Goal: Transaction & Acquisition: Purchase product/service

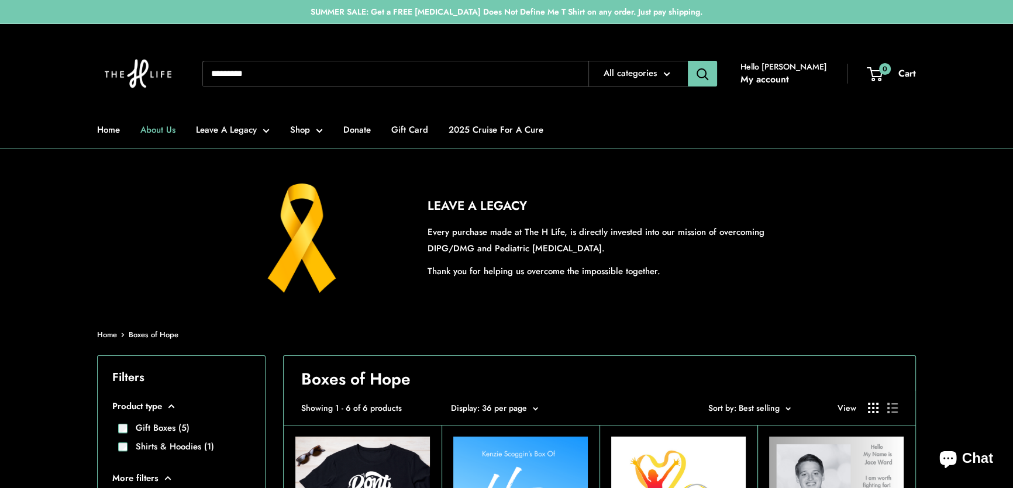
click at [166, 125] on link "About Us" at bounding box center [157, 130] width 35 height 16
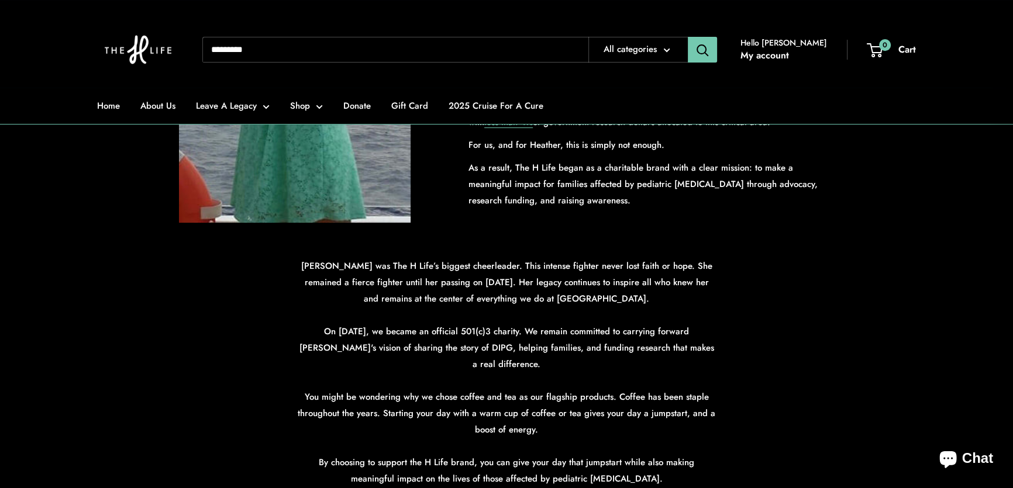
scroll to position [425, 0]
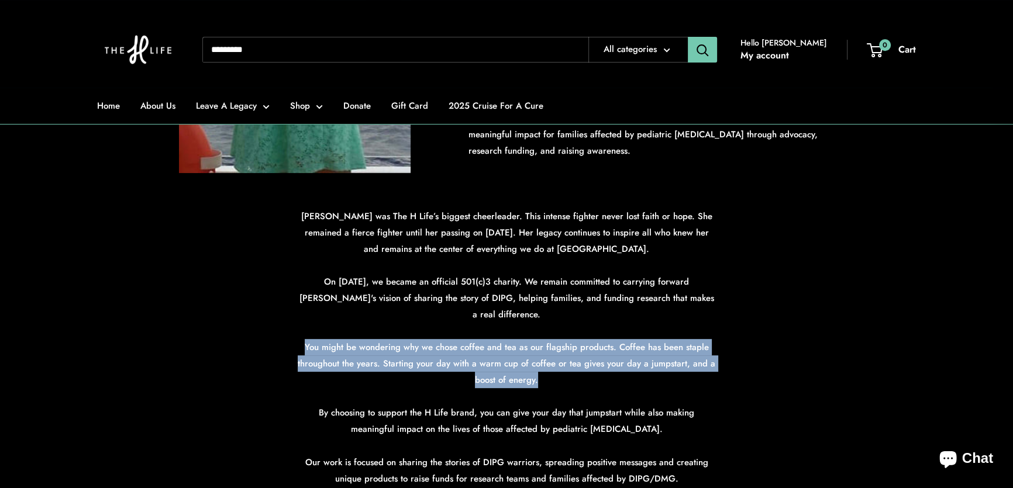
drag, startPoint x: 306, startPoint y: 346, endPoint x: 595, endPoint y: 375, distance: 290.4
click at [595, 375] on p "Heather was The H Life’s biggest cheerleader. This intense fighter never lost f…" at bounding box center [506, 380] width 421 height 344
copy p "You might be wondering why we chose coffee and tea as our flagship products. Co…"
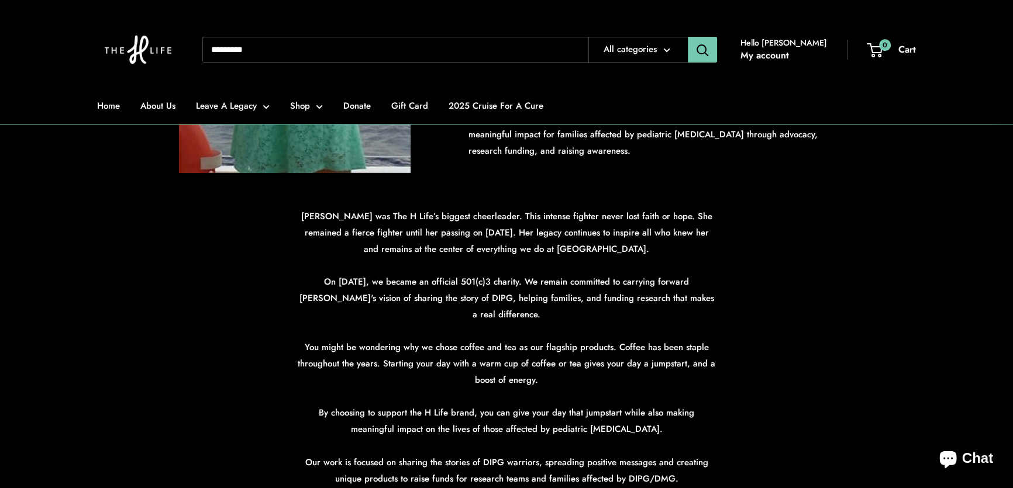
drag, startPoint x: 168, startPoint y: 296, endPoint x: 185, endPoint y: 291, distance: 18.3
click at [169, 298] on section "Heather was The H Life’s biggest cheerleader. This intense fighter never lost f…" at bounding box center [506, 401] width 1013 height 387
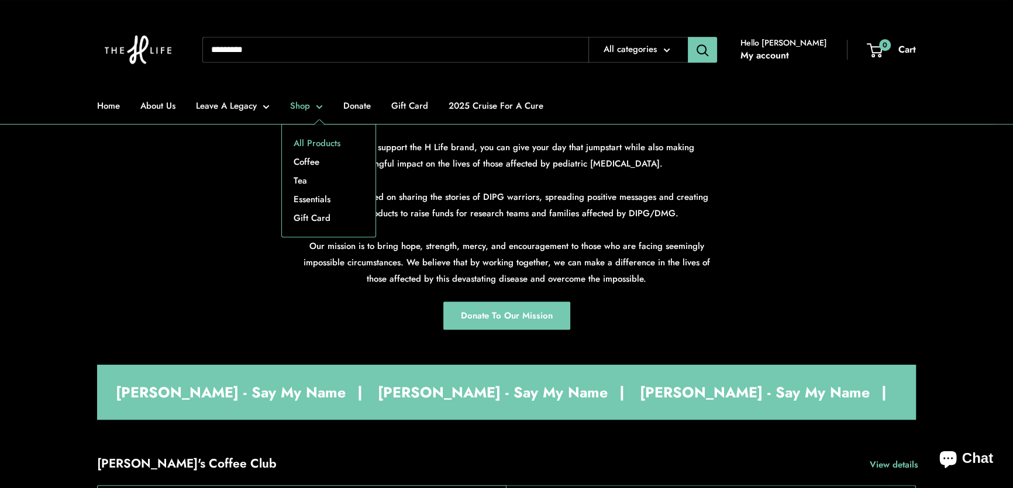
click at [300, 140] on link "All Products" at bounding box center [329, 143] width 94 height 19
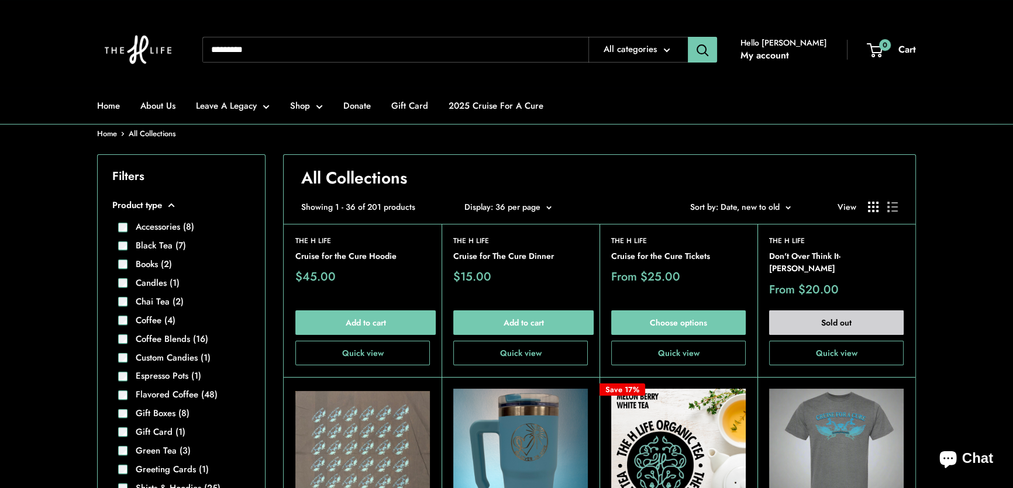
scroll to position [212, 0]
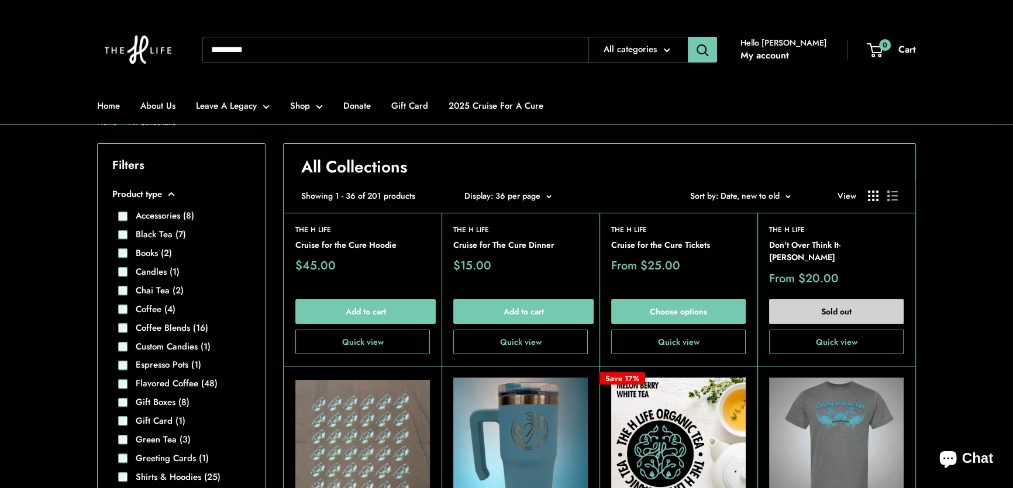
click at [749, 196] on span "Sort by: Date, new to old" at bounding box center [734, 196] width 89 height 12
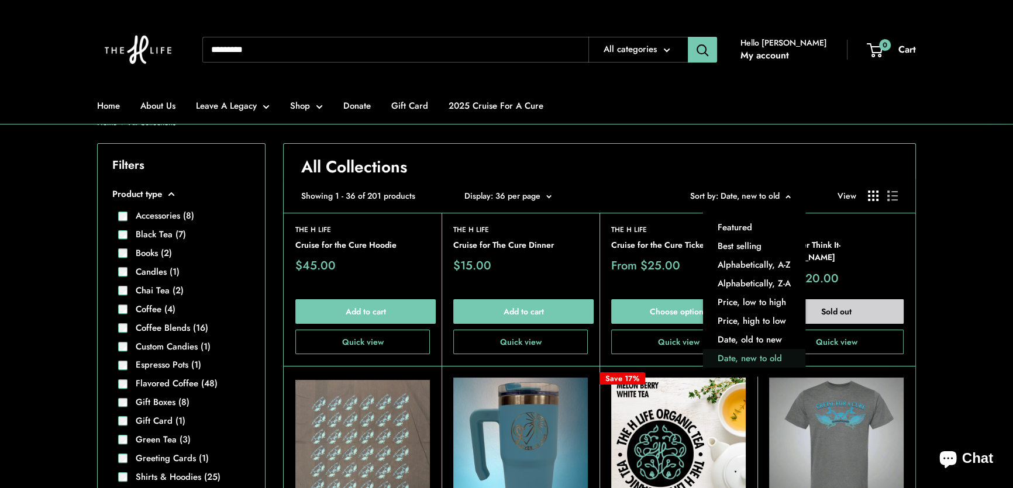
click at [749, 196] on span "Sort by: Date, new to old" at bounding box center [734, 196] width 89 height 12
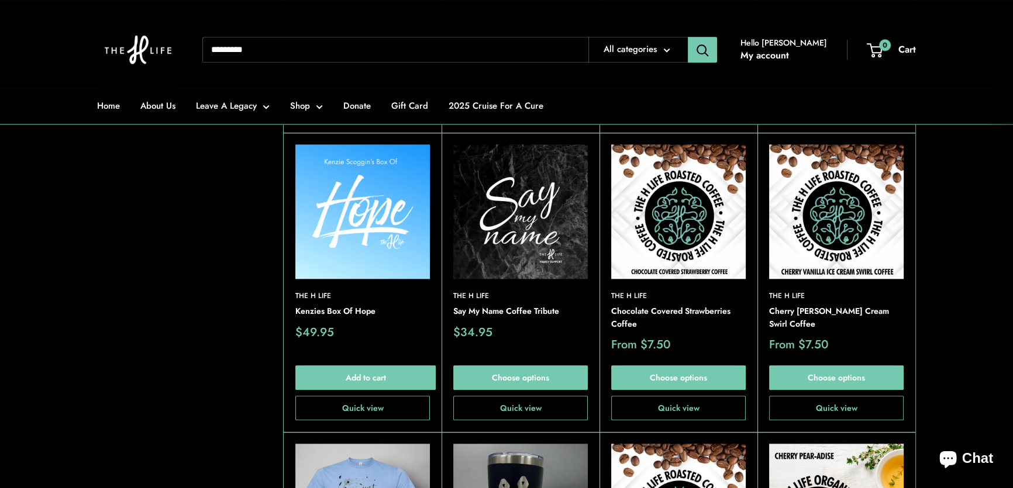
scroll to position [1542, 0]
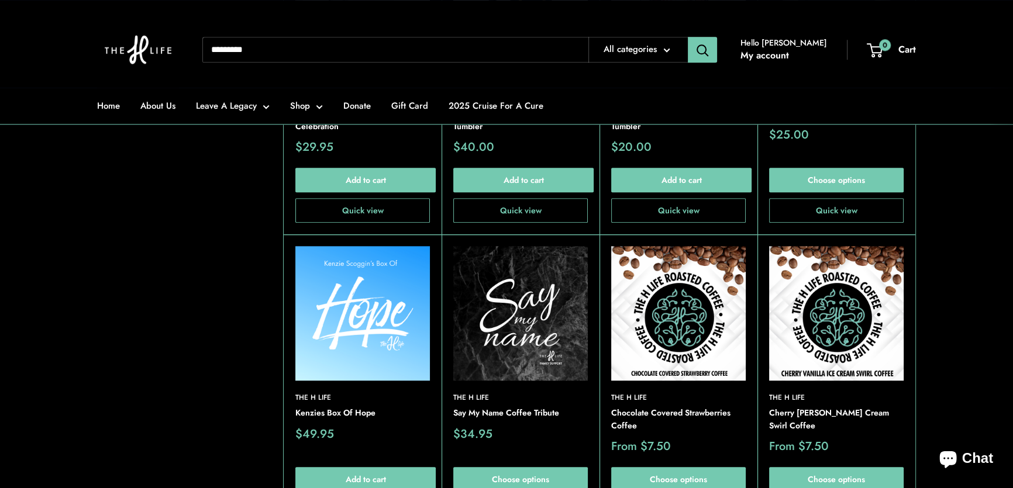
click at [366, 47] on input "Search..." at bounding box center [395, 50] width 386 height 26
type input "******"
click at [688, 37] on button "Search" at bounding box center [702, 50] width 29 height 26
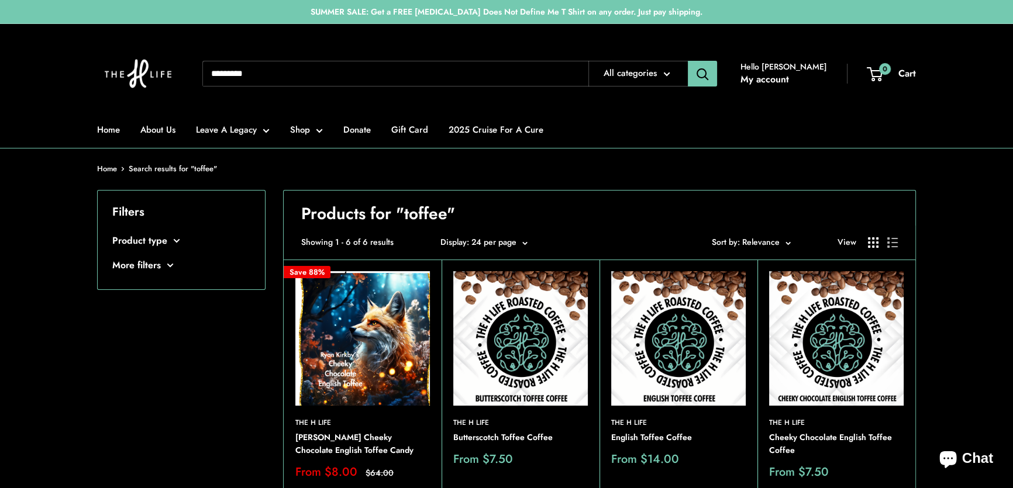
click at [199, 405] on div "Filters Product type Coffee Blends (1) Custom Candies (1)" at bounding box center [181, 476] width 168 height 573
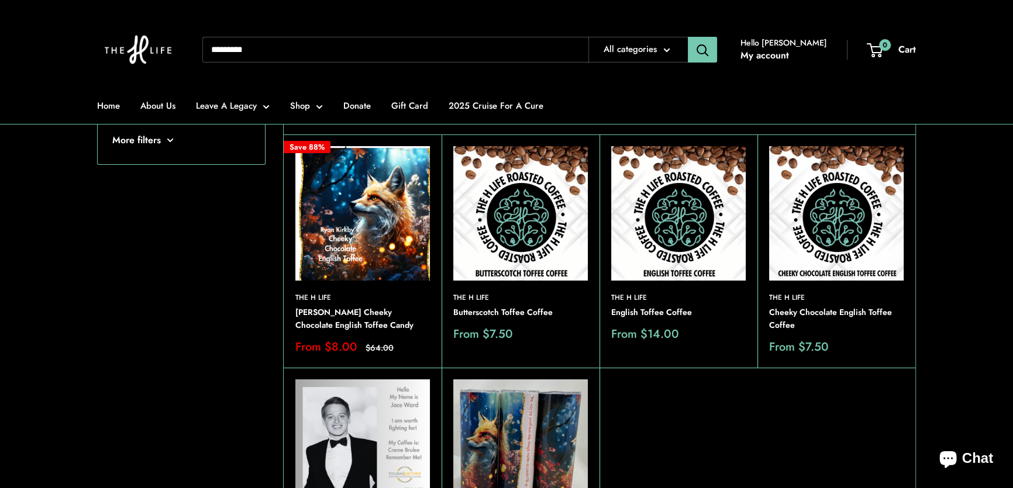
scroll to position [106, 0]
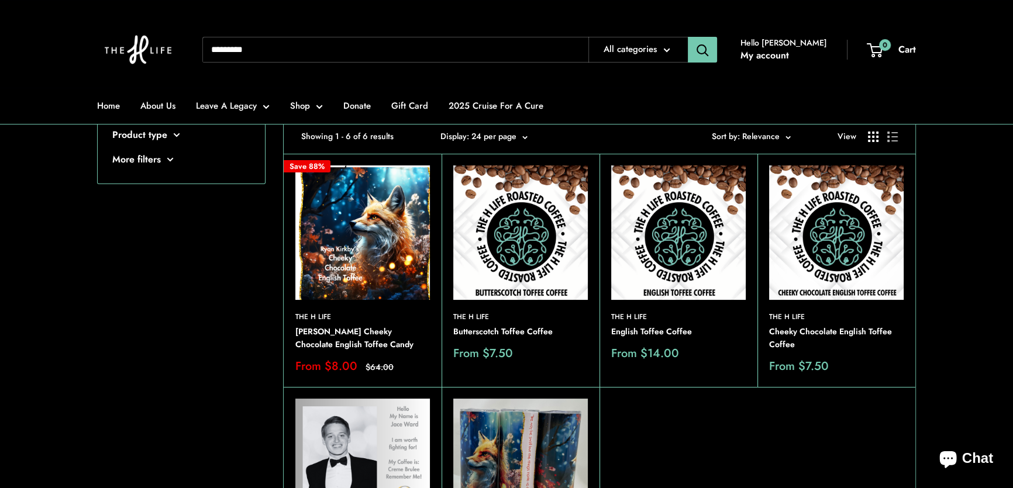
click at [366, 232] on img at bounding box center [362, 232] width 135 height 135
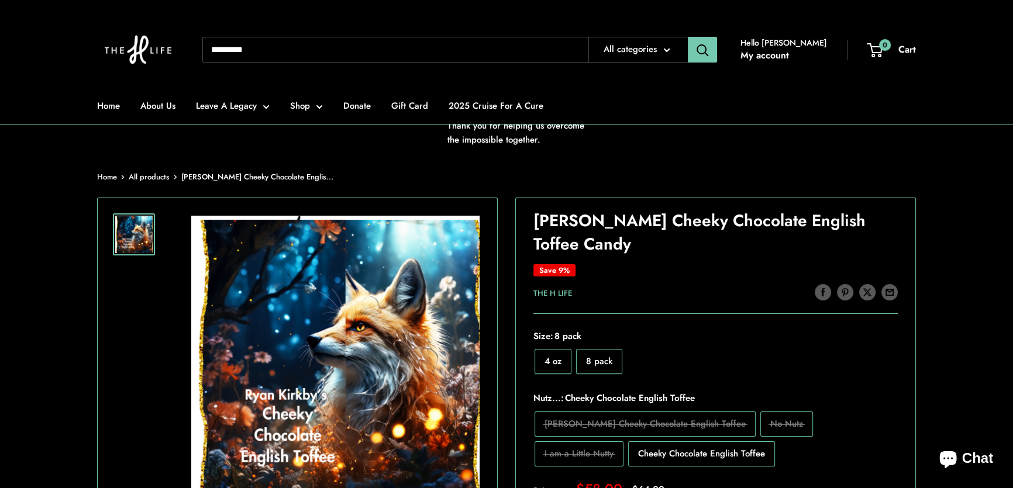
scroll to position [266, 0]
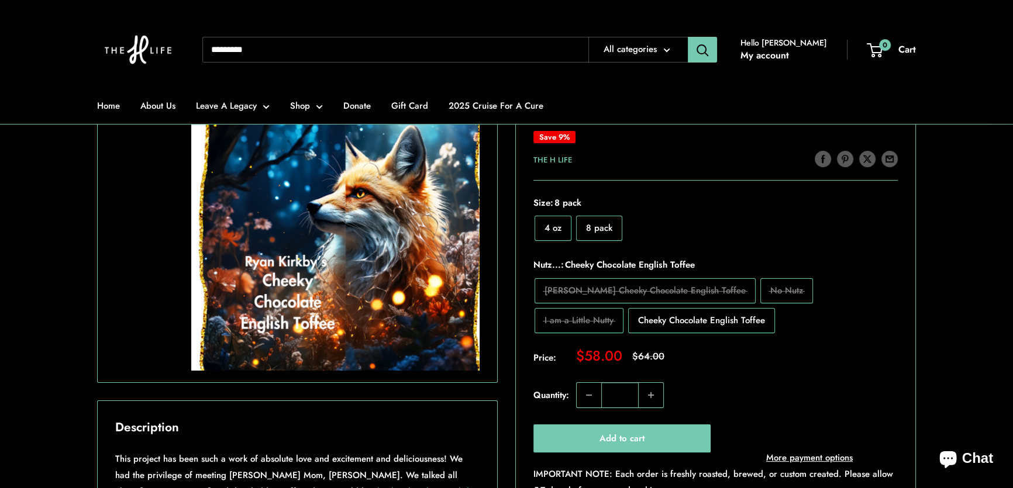
click at [556, 225] on span "4 oz" at bounding box center [552, 228] width 17 height 13
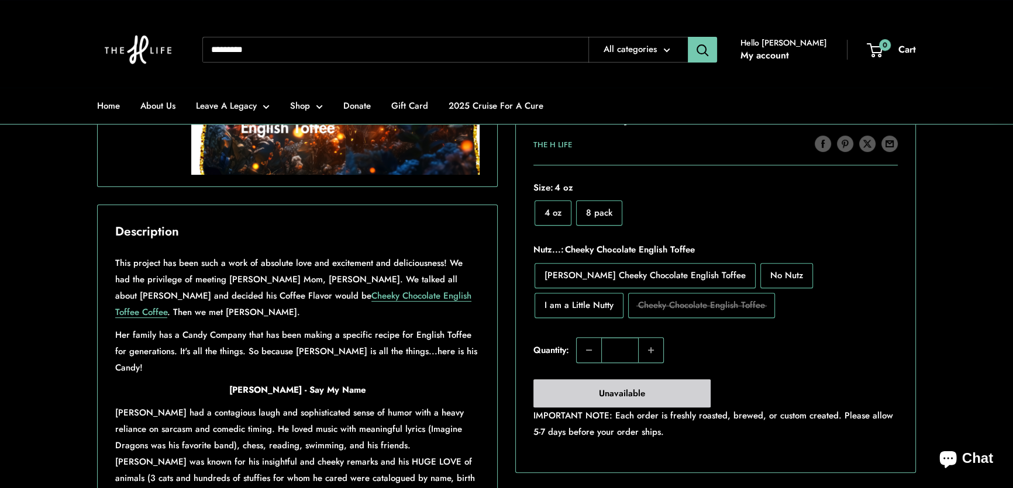
scroll to position [532, 0]
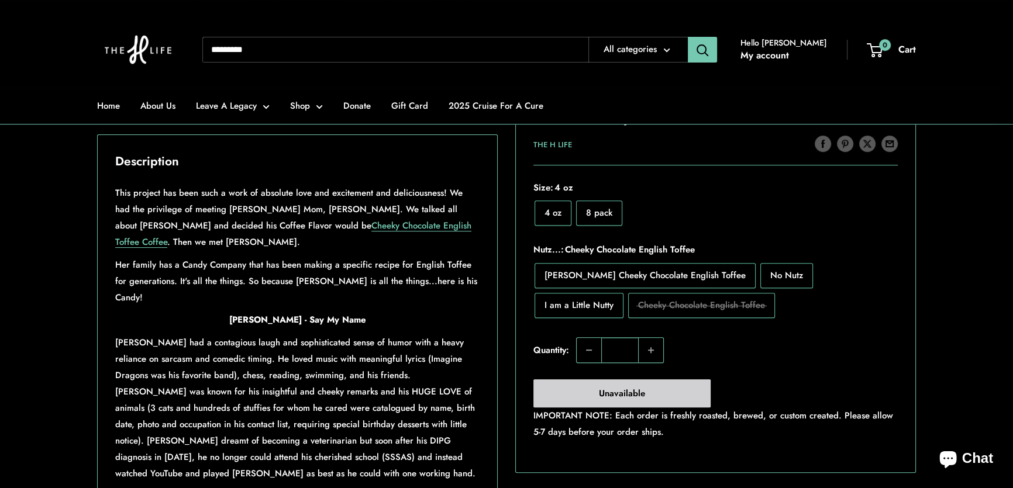
click at [599, 211] on span "8 pack" at bounding box center [599, 212] width 26 height 13
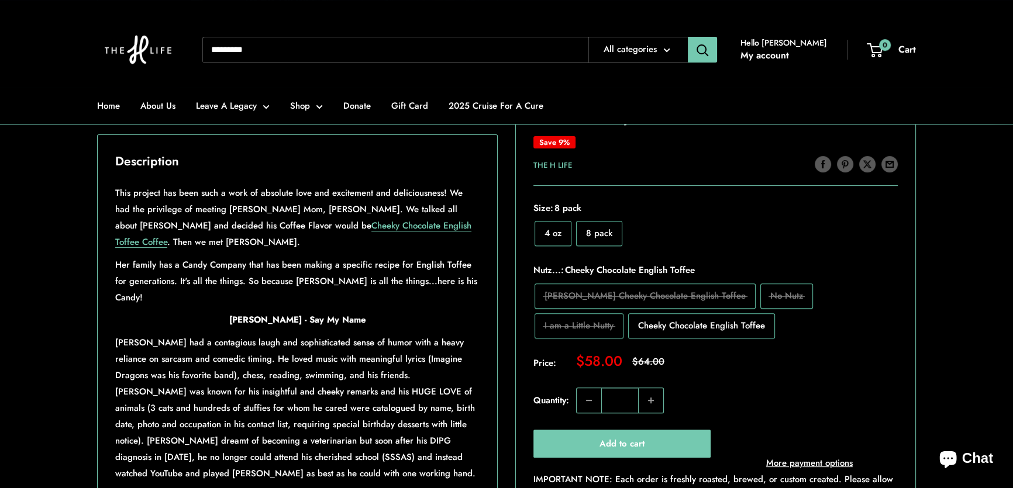
click at [936, 306] on div "Home All products [PERSON_NAME] Cheeky Chocolate Englis... Roll over image to z…" at bounding box center [507, 232] width 866 height 922
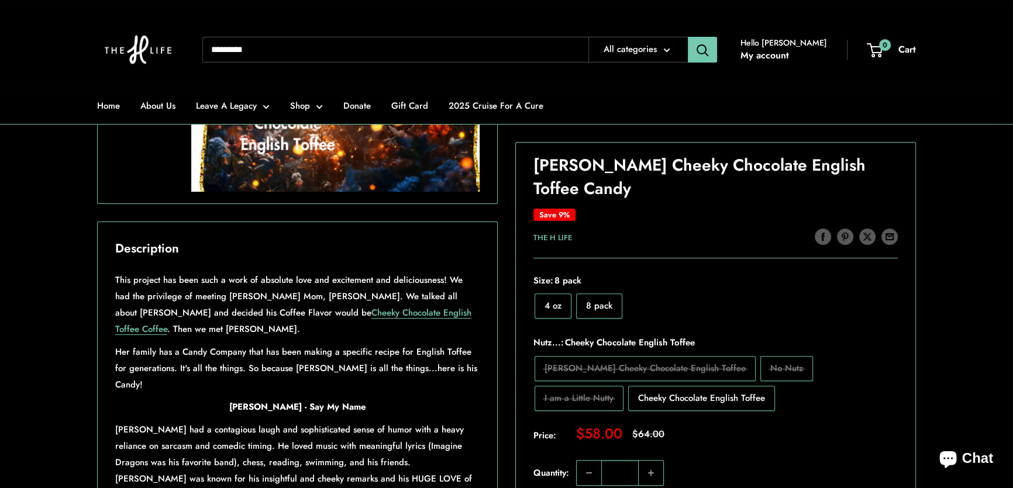
scroll to position [425, 0]
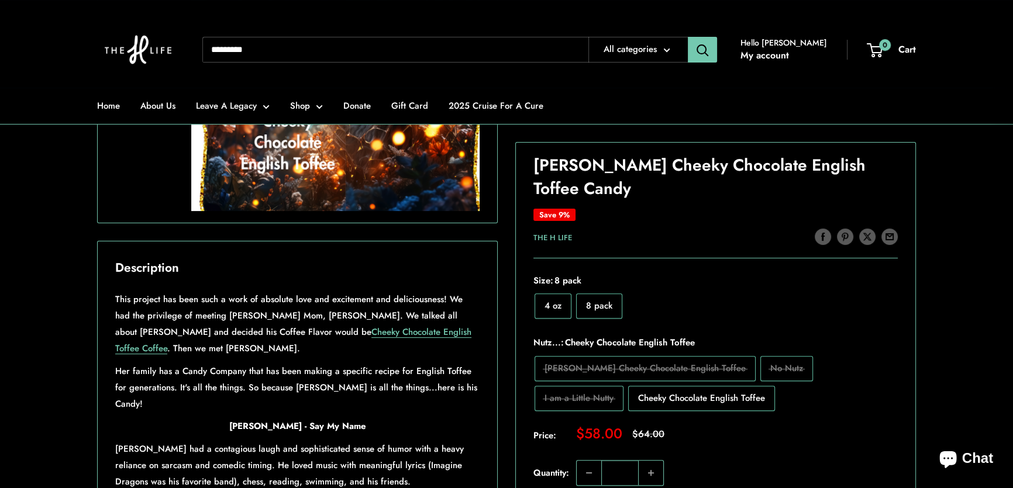
click at [554, 300] on span "4 oz" at bounding box center [552, 305] width 17 height 13
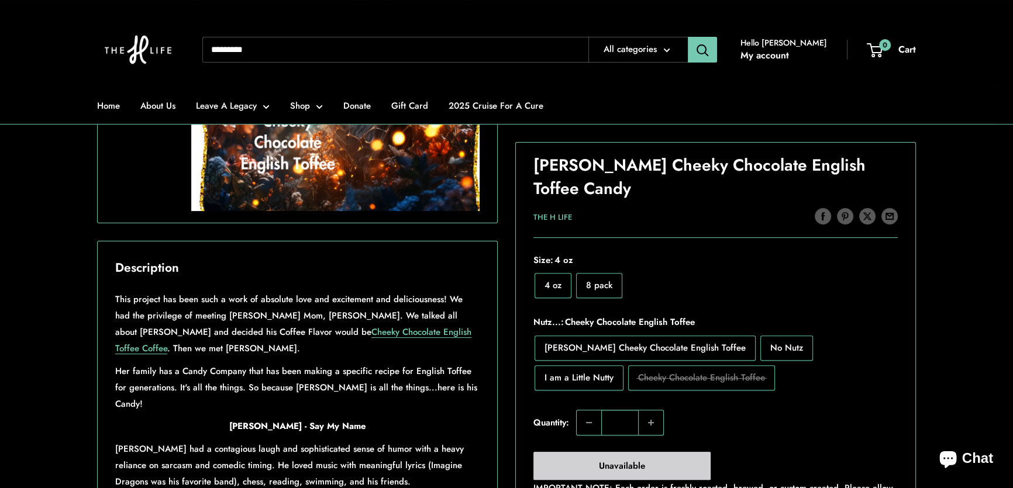
click at [689, 280] on div "4 oz 8 pack" at bounding box center [715, 286] width 369 height 30
click at [770, 349] on span "No Nutz" at bounding box center [786, 348] width 33 height 13
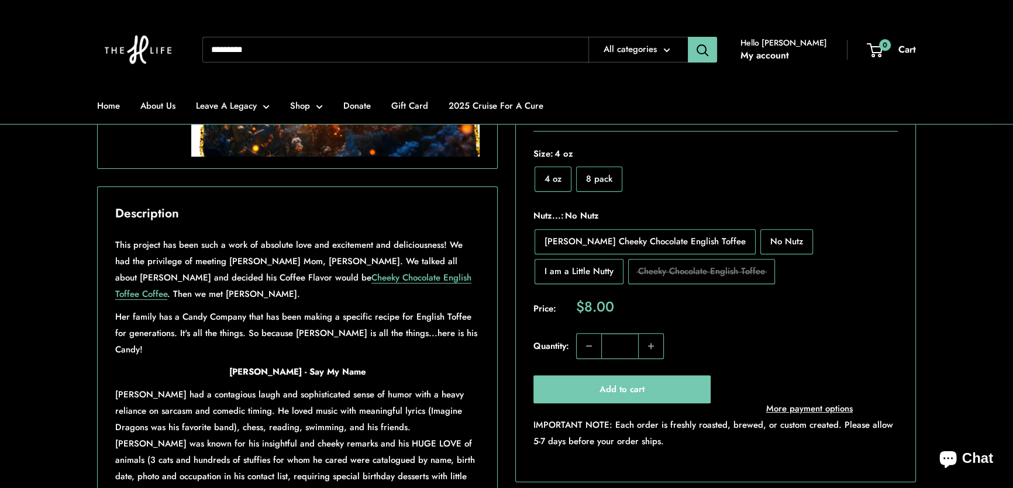
scroll to position [532, 0]
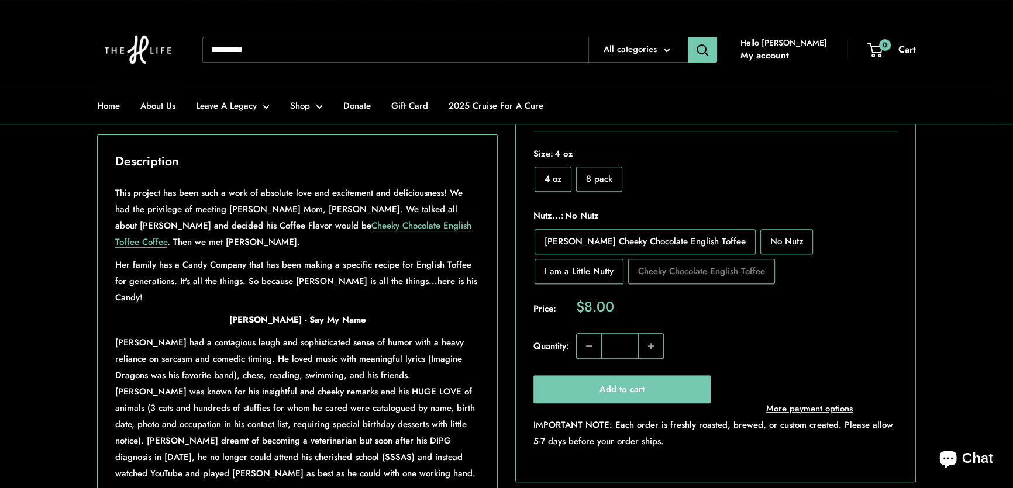
click at [696, 247] on label "[PERSON_NAME] Cheeky Chocolate English Toffee" at bounding box center [645, 241] width 221 height 25
click at [613, 265] on span "I am a Little Nutty" at bounding box center [578, 271] width 69 height 13
click at [602, 176] on span "8 pack" at bounding box center [599, 179] width 26 height 13
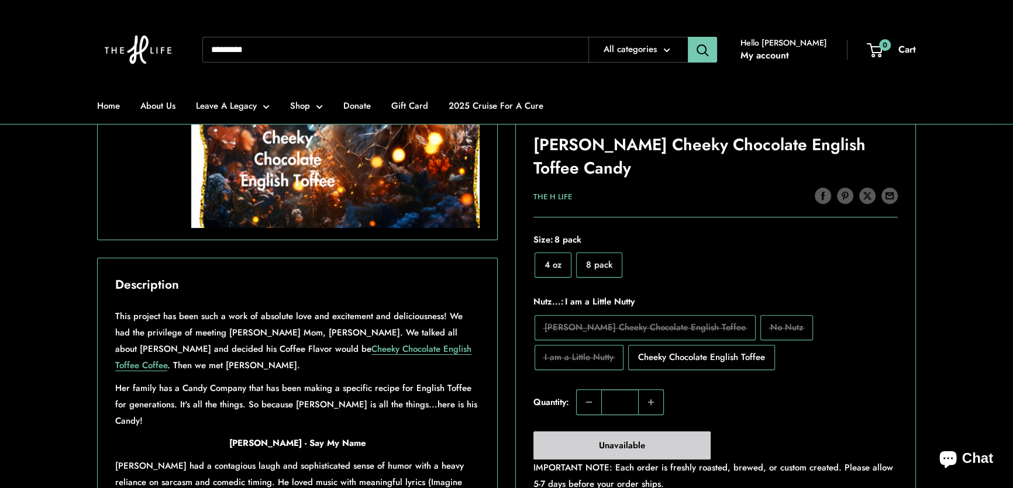
scroll to position [425, 0]
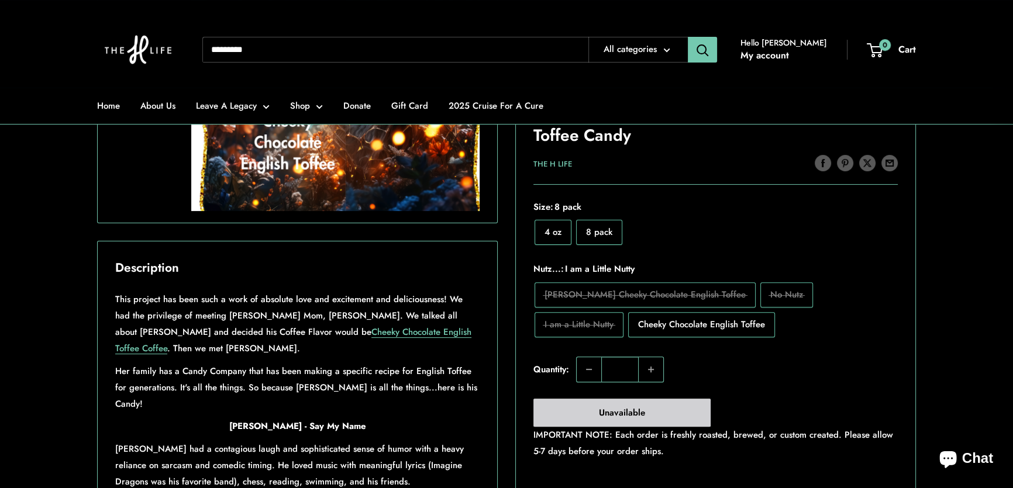
click at [638, 319] on span "Cheeky Chocolate English Toffee" at bounding box center [701, 324] width 127 height 13
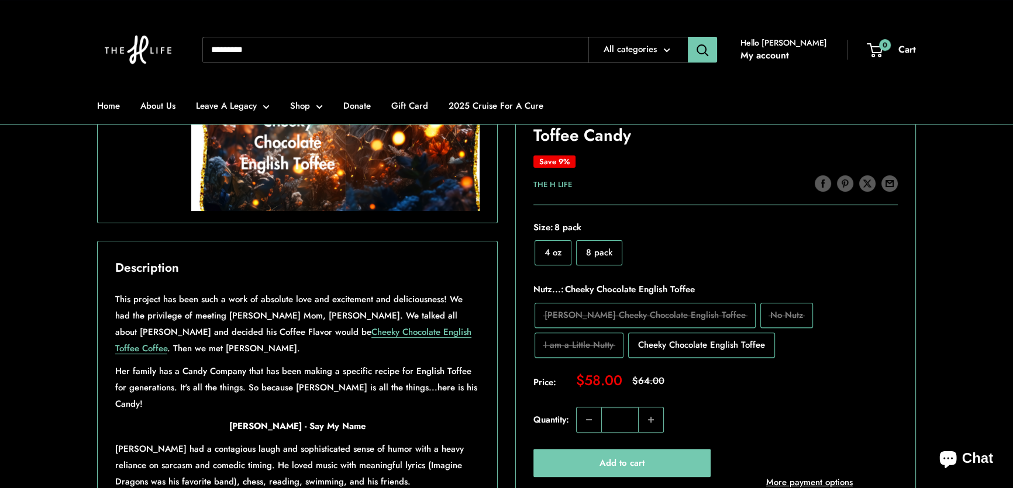
click at [561, 260] on label "4 oz" at bounding box center [553, 252] width 37 height 25
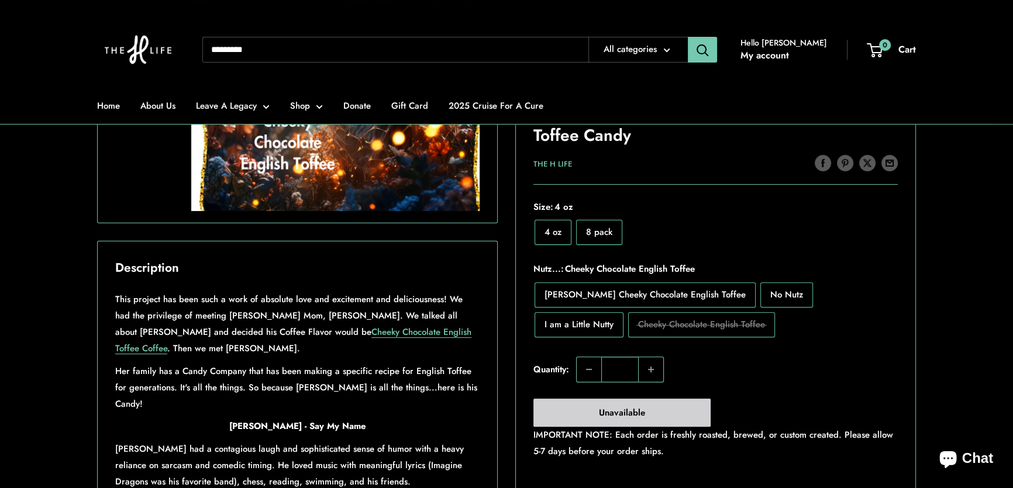
click at [597, 292] on span "[PERSON_NAME] Cheeky Chocolate English Toffee" at bounding box center [644, 294] width 201 height 13
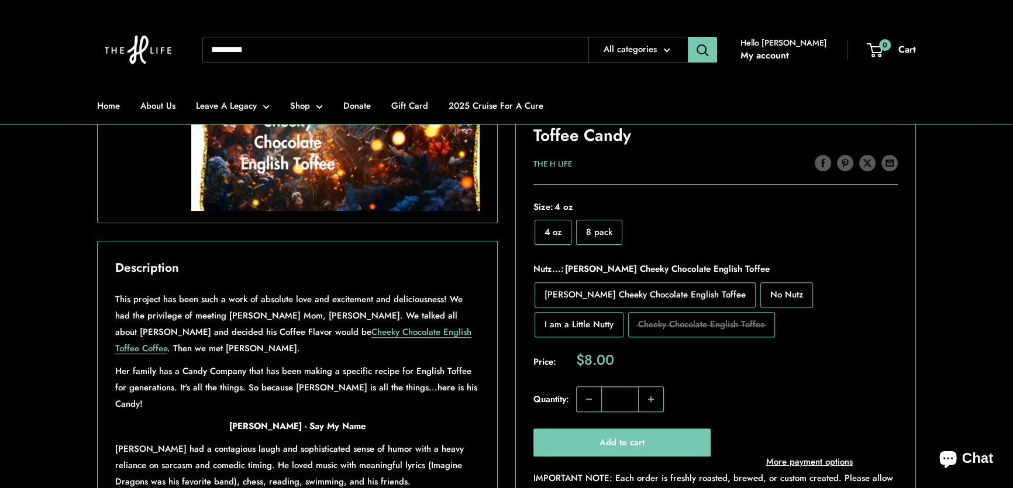
click at [692, 243] on div "4 oz 8 pack" at bounding box center [715, 233] width 369 height 30
click at [771, 295] on span "No Nutz" at bounding box center [786, 294] width 33 height 13
click at [613, 318] on span "I am a Little Nutty" at bounding box center [578, 324] width 69 height 13
click at [606, 289] on span "[PERSON_NAME] Cheeky Chocolate English Toffee" at bounding box center [644, 294] width 201 height 13
click at [657, 224] on div "4 oz 8 pack" at bounding box center [715, 233] width 369 height 30
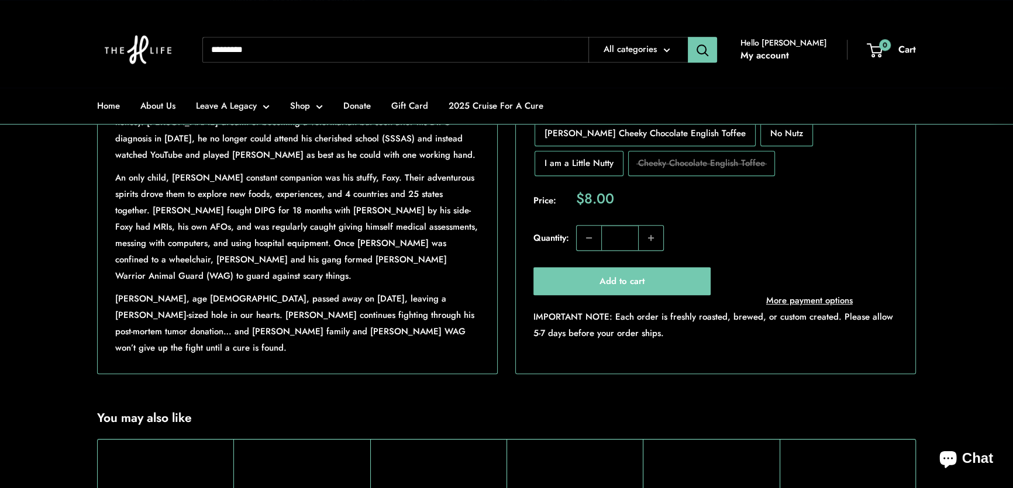
scroll to position [691, 0]
